Goal: Navigation & Orientation: Find specific page/section

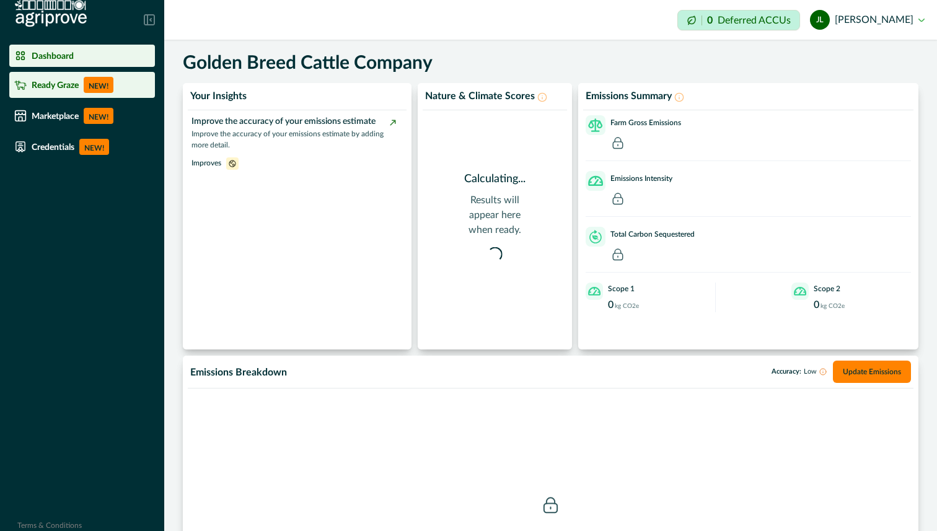
click at [81, 88] on div "Ready Graze NEW!" at bounding box center [82, 85] width 136 height 16
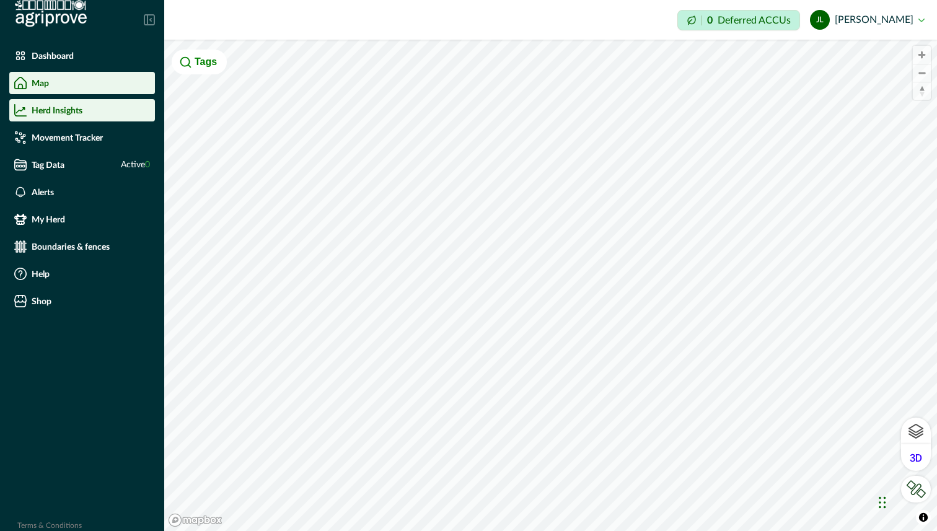
click at [40, 114] on p "Herd Insights" at bounding box center [57, 110] width 51 height 10
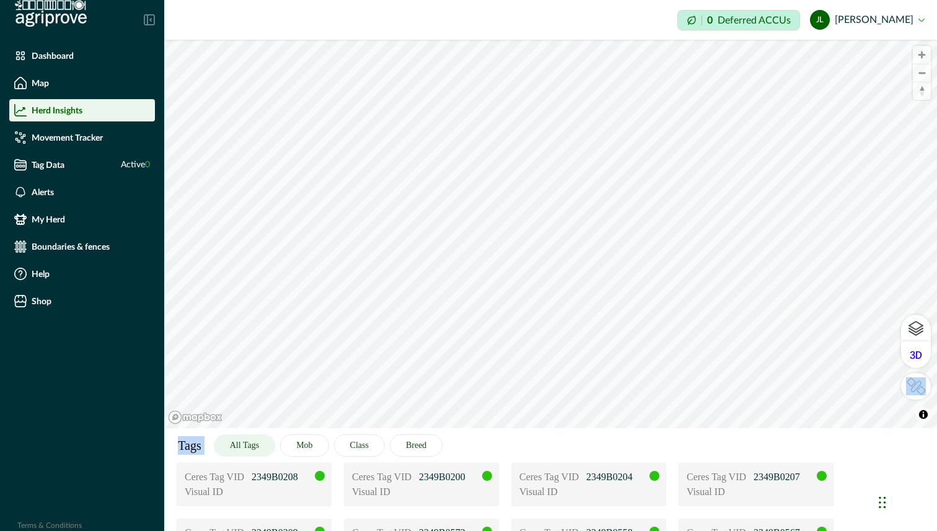
click at [483, 333] on div "© Mapbox © OpenStreetMap Improve this map © Maxar Tags All Tags Mob Class Breed…" at bounding box center [550, 234] width 773 height 388
click at [566, 449] on div "Tags All Tags Mob Class Breed" at bounding box center [550, 445] width 773 height 35
click at [883, 505] on div "Chat Widget" at bounding box center [906, 500] width 62 height 59
click at [258, 442] on button "All Tags" at bounding box center [244, 445] width 61 height 22
click at [870, 316] on div "© Mapbox © OpenStreetMap Improve this map © Maxar Tags All Tags Mob Class Breed…" at bounding box center [550, 234] width 773 height 388
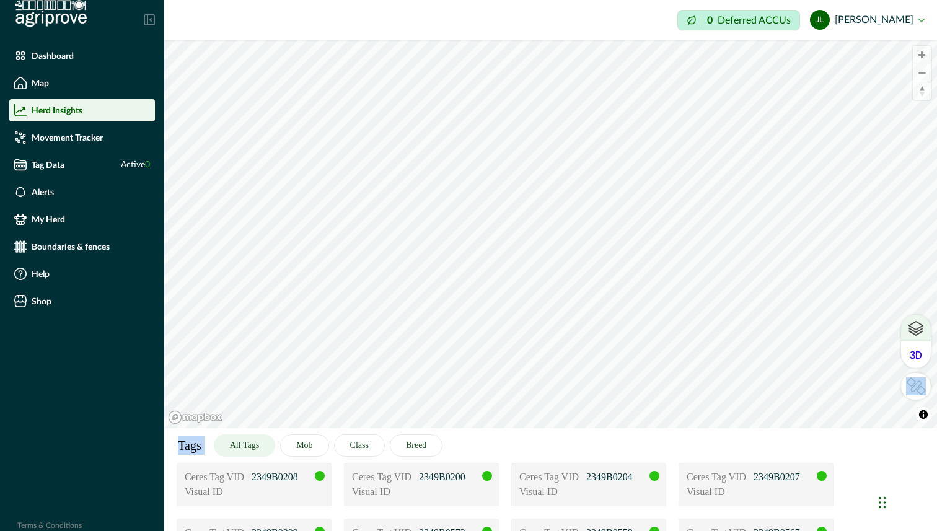
click at [919, 328] on icon at bounding box center [915, 325] width 15 height 9
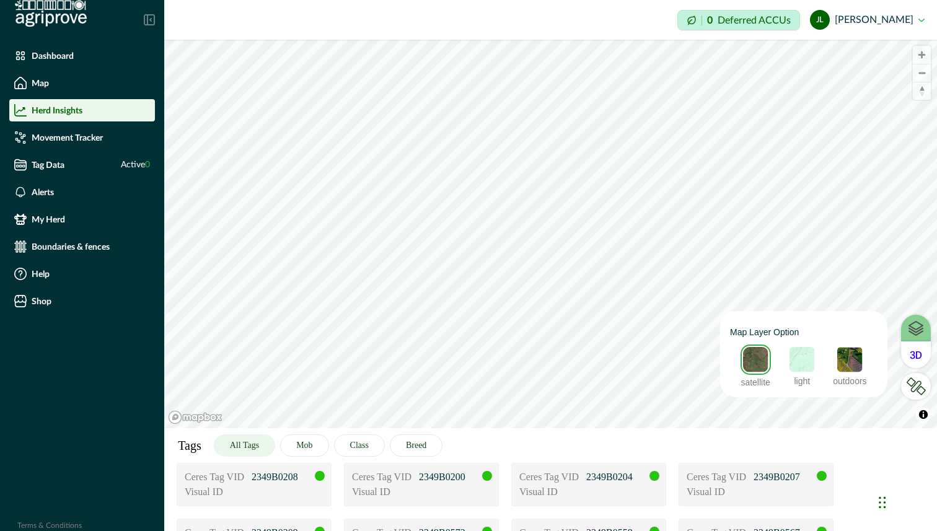
click at [796, 364] on img at bounding box center [802, 360] width 28 height 28
click at [846, 363] on img at bounding box center [850, 360] width 28 height 28
click at [764, 361] on img at bounding box center [756, 360] width 28 height 28
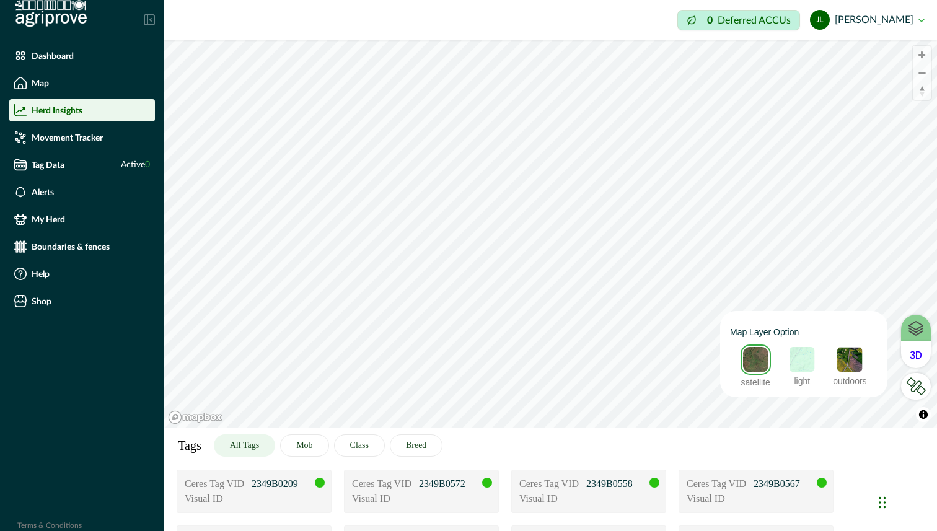
scroll to position [44, 0]
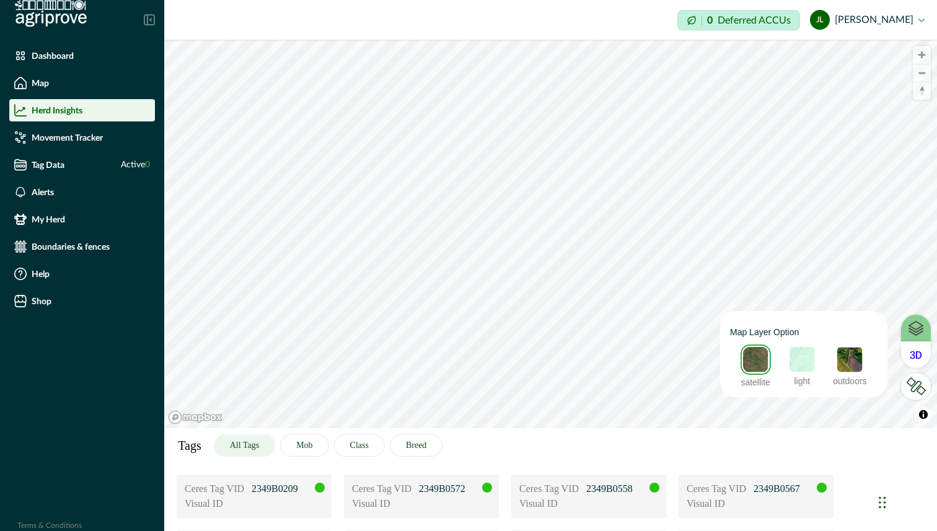
click at [882, 501] on div "Chat Widget" at bounding box center [906, 500] width 62 height 59
click at [847, 392] on body "Dashboard Map Herd Insights Movement Tracker Tag Data Active 0 Alerts My Herd B…" at bounding box center [468, 265] width 937 height 531
click at [71, 129] on li "Movement Tracker" at bounding box center [82, 137] width 146 height 22
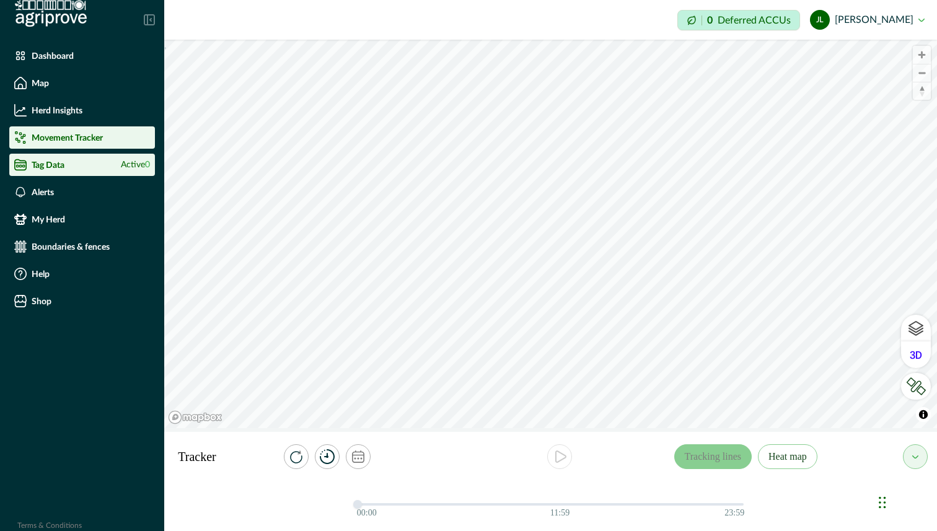
click at [84, 170] on div "Tag Data Active 0" at bounding box center [82, 165] width 136 height 12
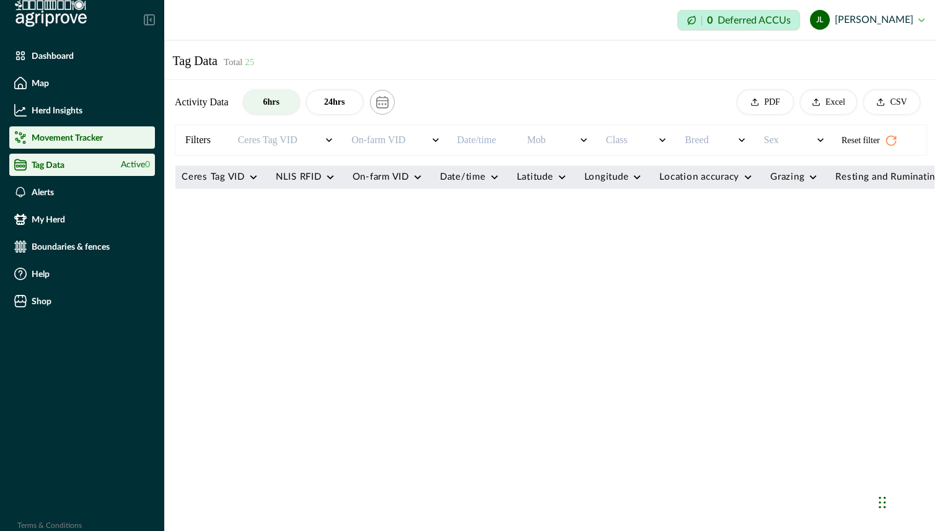
click at [90, 133] on p "Movement Tracker" at bounding box center [67, 138] width 71 height 10
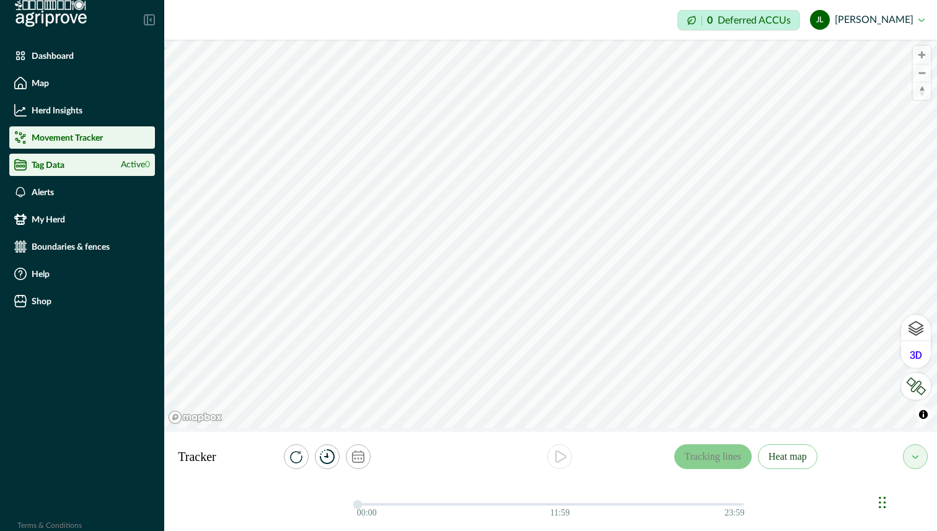
click at [86, 165] on div "Tag Data Active 0" at bounding box center [82, 165] width 136 height 12
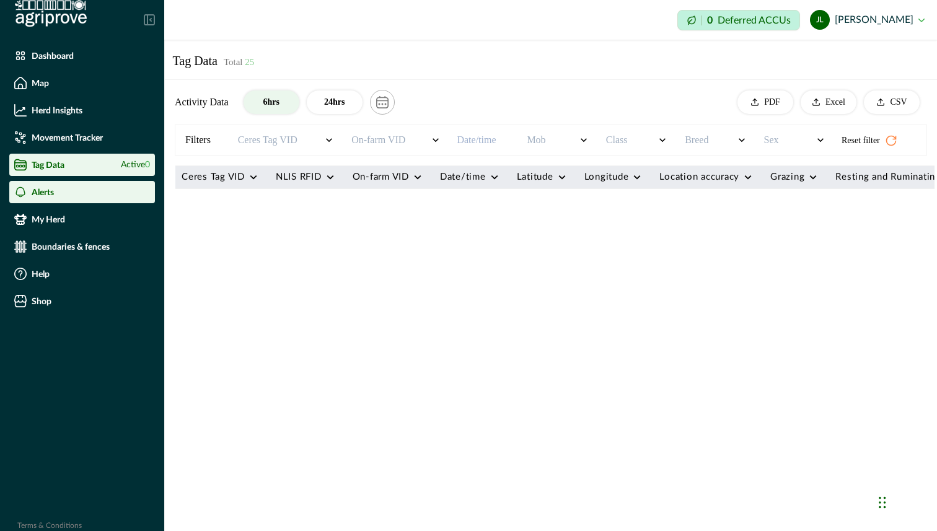
click at [105, 194] on div "Alerts" at bounding box center [82, 192] width 136 height 12
